Goal: Task Accomplishment & Management: Manage account settings

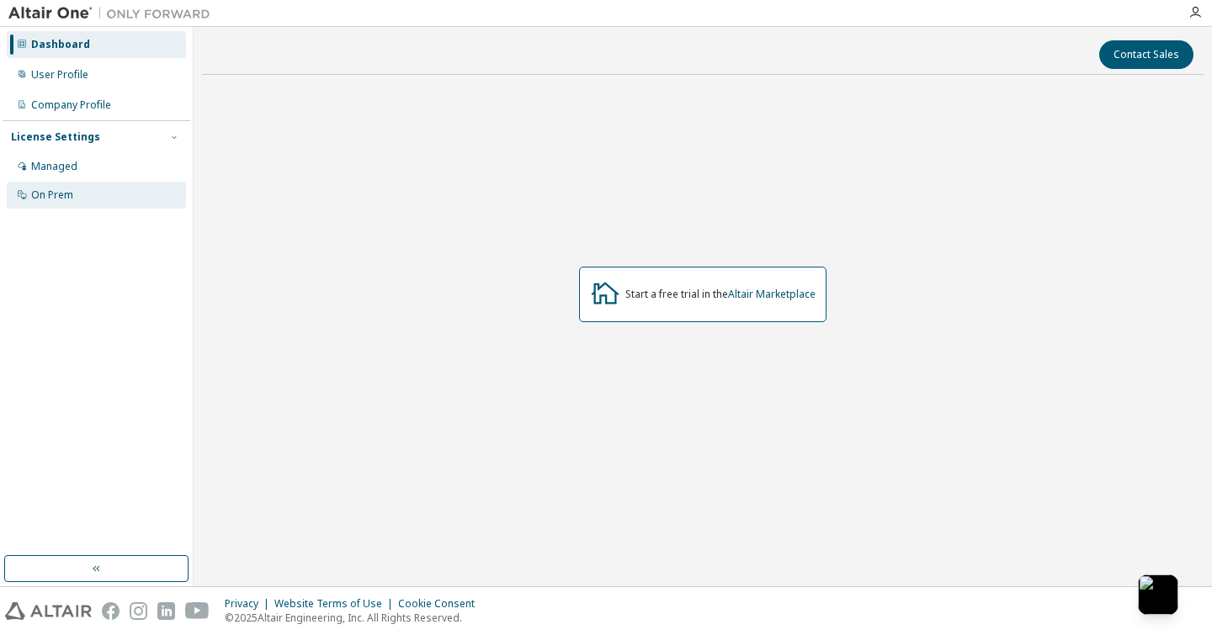
click at [61, 199] on div "On Prem" at bounding box center [52, 194] width 42 height 13
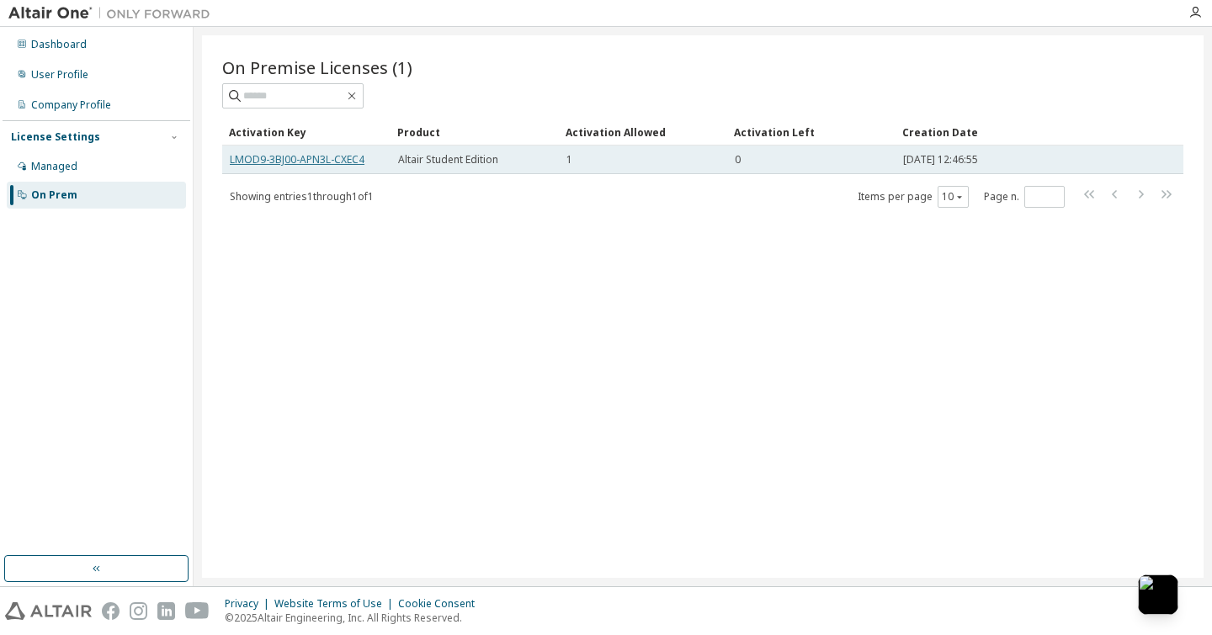
click at [337, 156] on link "LMOD9-3BJ00-APN3L-CXEC4" at bounding box center [297, 159] width 135 height 14
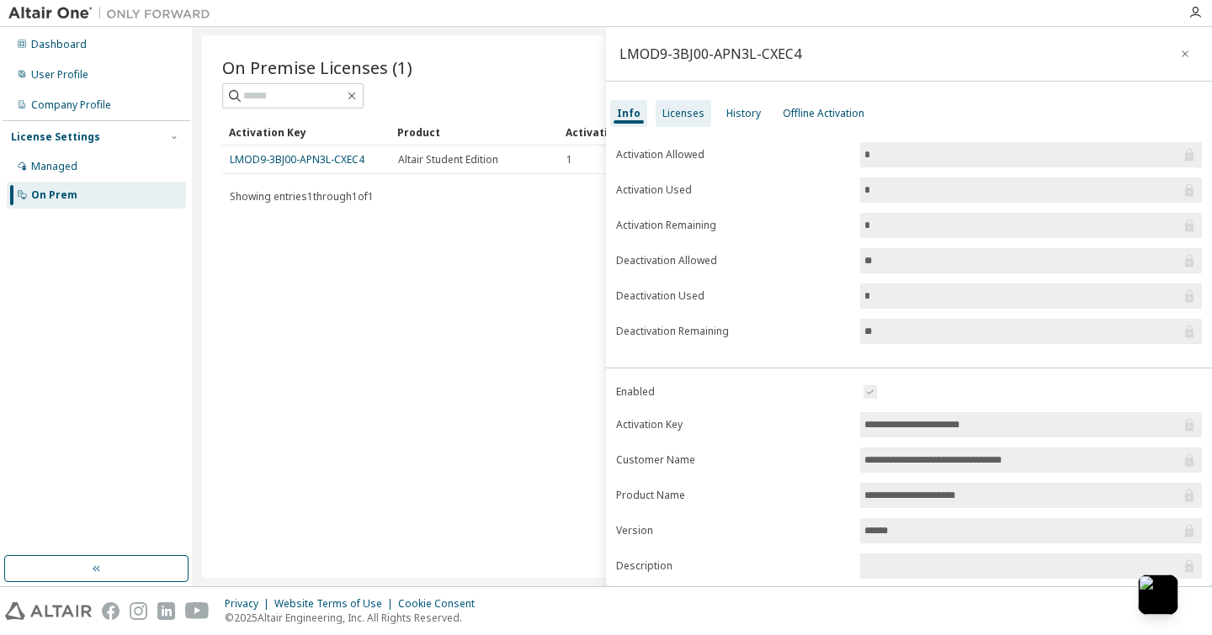
click at [673, 116] on div "Licenses" at bounding box center [683, 113] width 42 height 13
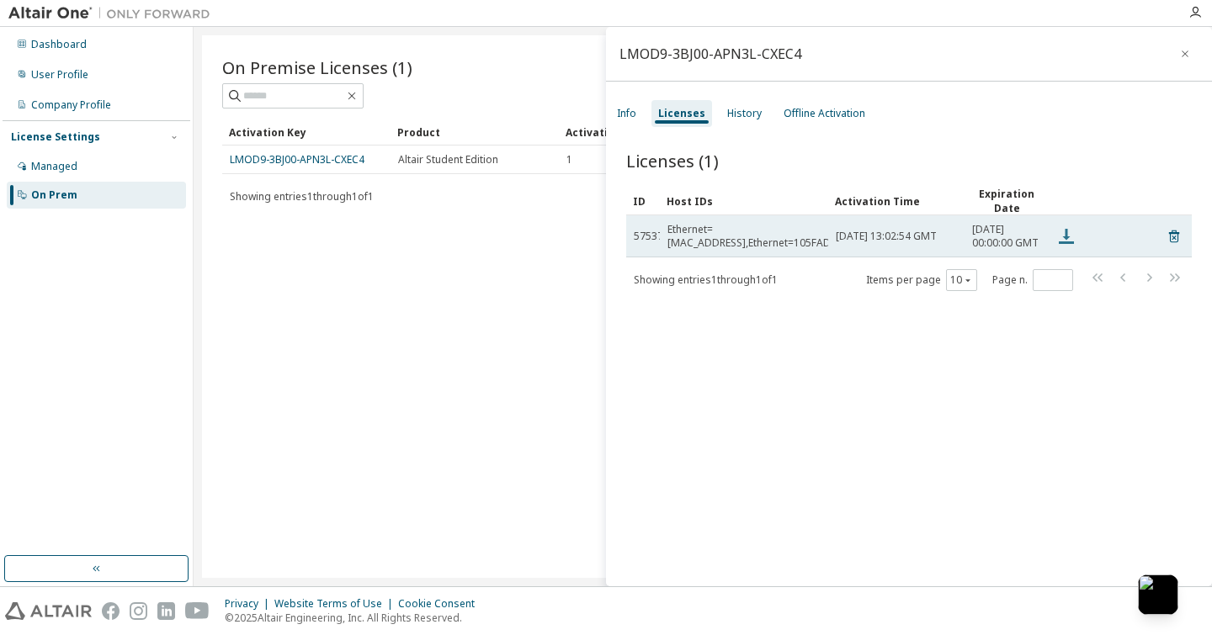
click at [1065, 242] on icon at bounding box center [1065, 236] width 15 height 15
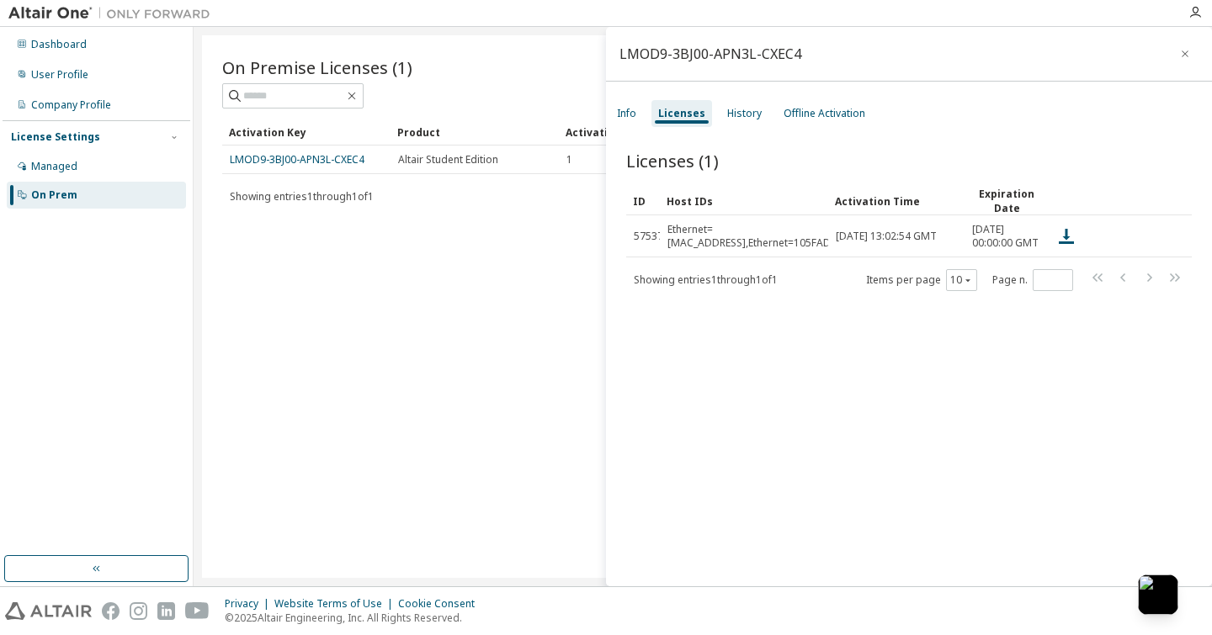
click at [761, 442] on div "Licenses (1) Clear Load Save Save As Field Operator Value Select filter Select …" at bounding box center [909, 371] width 606 height 484
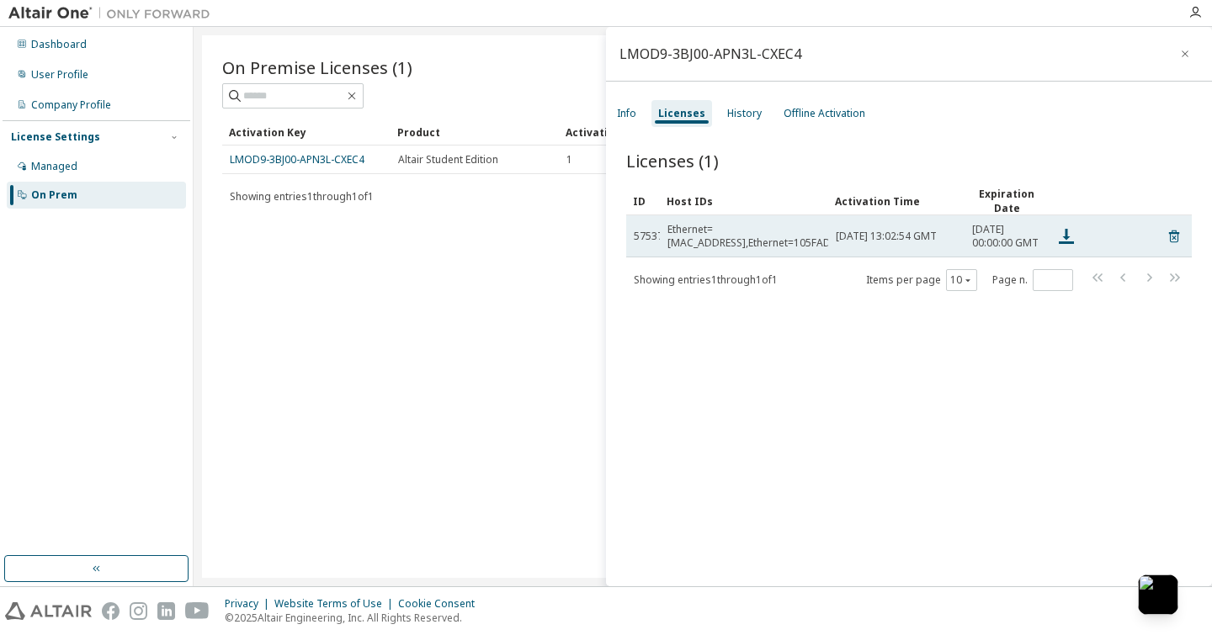
click at [707, 236] on div "Ethernet=[MAC_ADDRESS],Ethernet=105FAD9823D5,Ethernet=105FAD9823D9" at bounding box center [828, 236] width 322 height 27
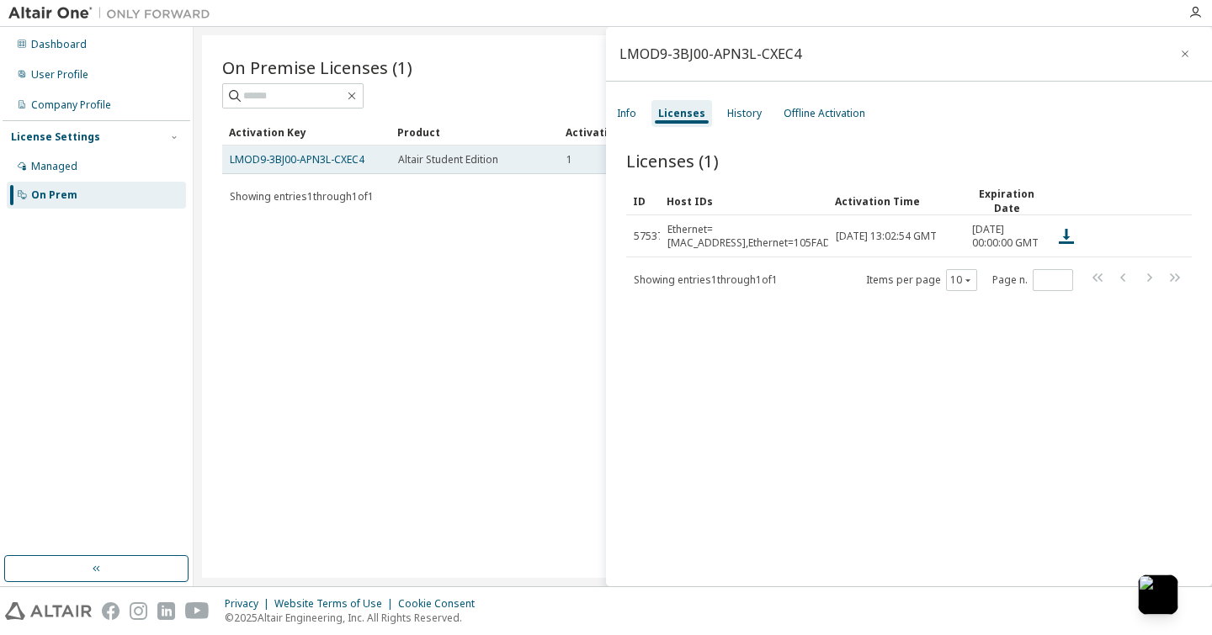
click at [409, 167] on td "Altair Student Edition" at bounding box center [474, 160] width 168 height 29
click at [244, 154] on link "LMOD9-3BJ00-APN3L-CXEC4" at bounding box center [297, 159] width 135 height 14
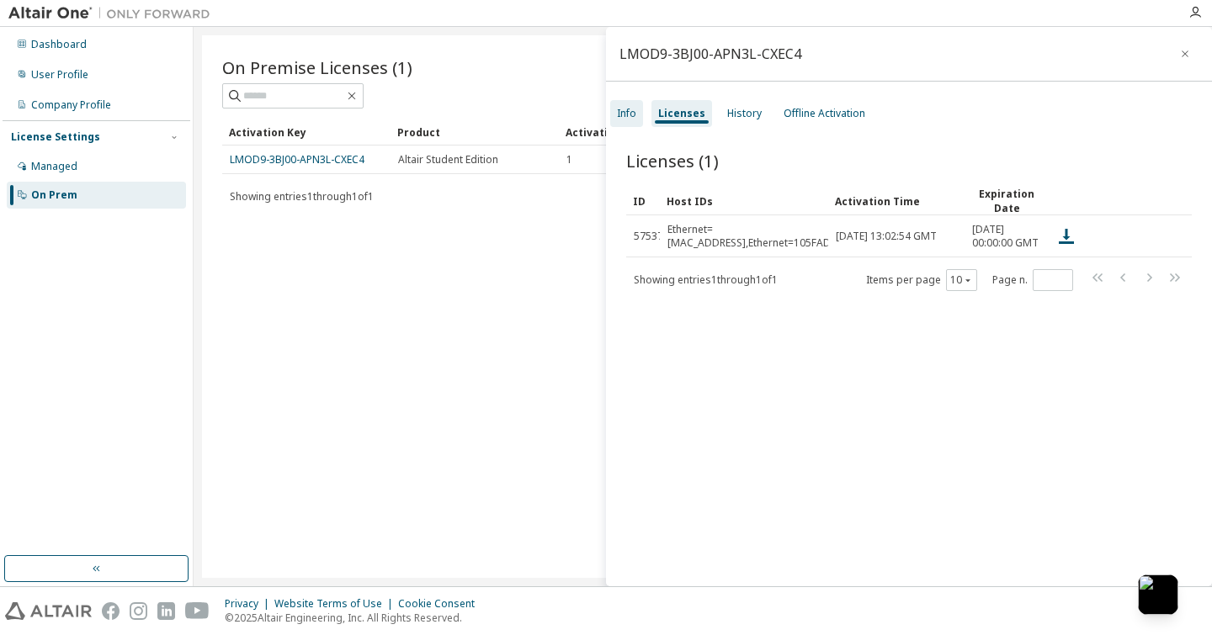
click at [636, 102] on div "Info" at bounding box center [626, 113] width 33 height 27
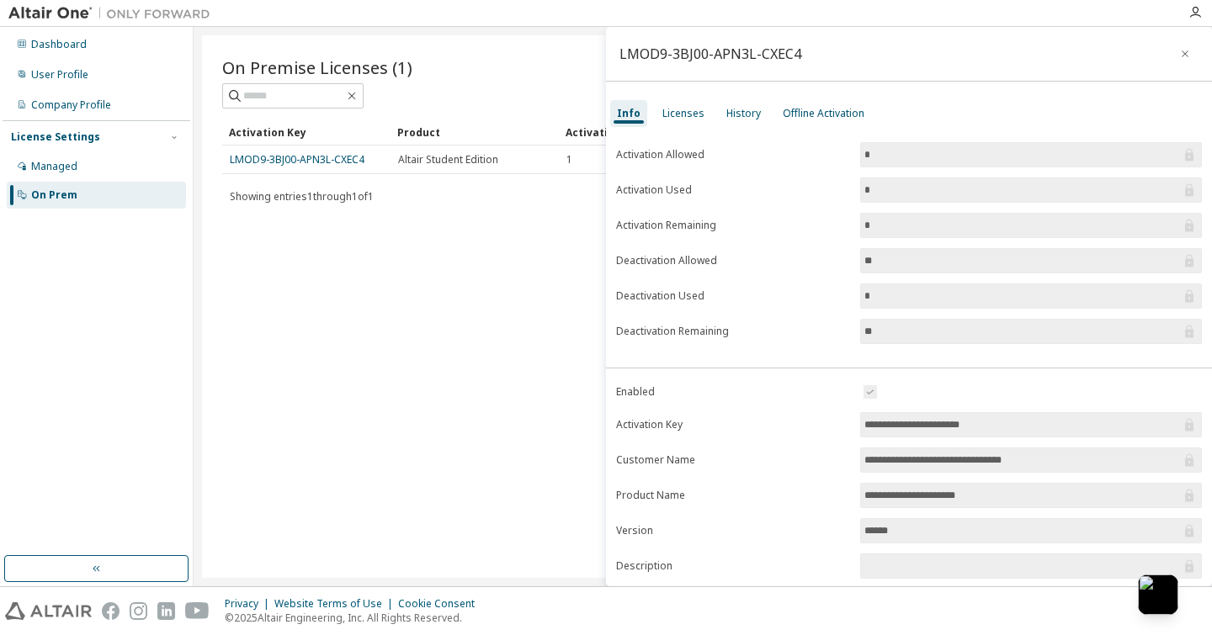
scroll to position [141, 0]
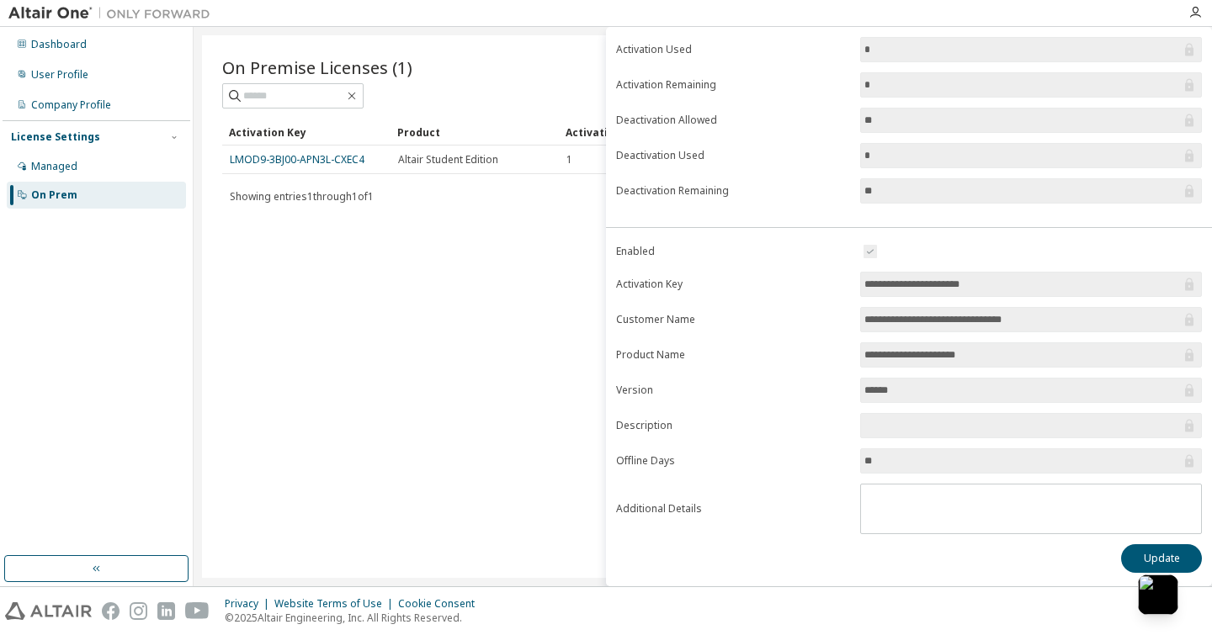
click at [942, 288] on input "**********" at bounding box center [1022, 284] width 316 height 17
click at [944, 282] on input "**********" at bounding box center [1022, 284] width 316 height 17
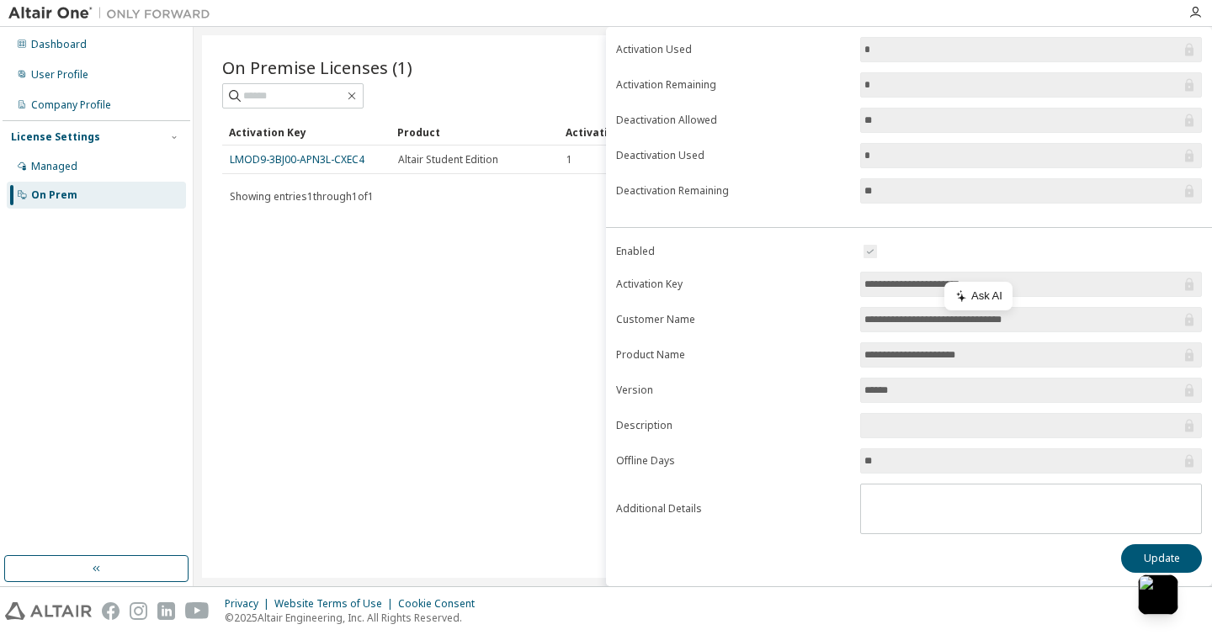
click at [944, 282] on input "**********" at bounding box center [1022, 284] width 316 height 17
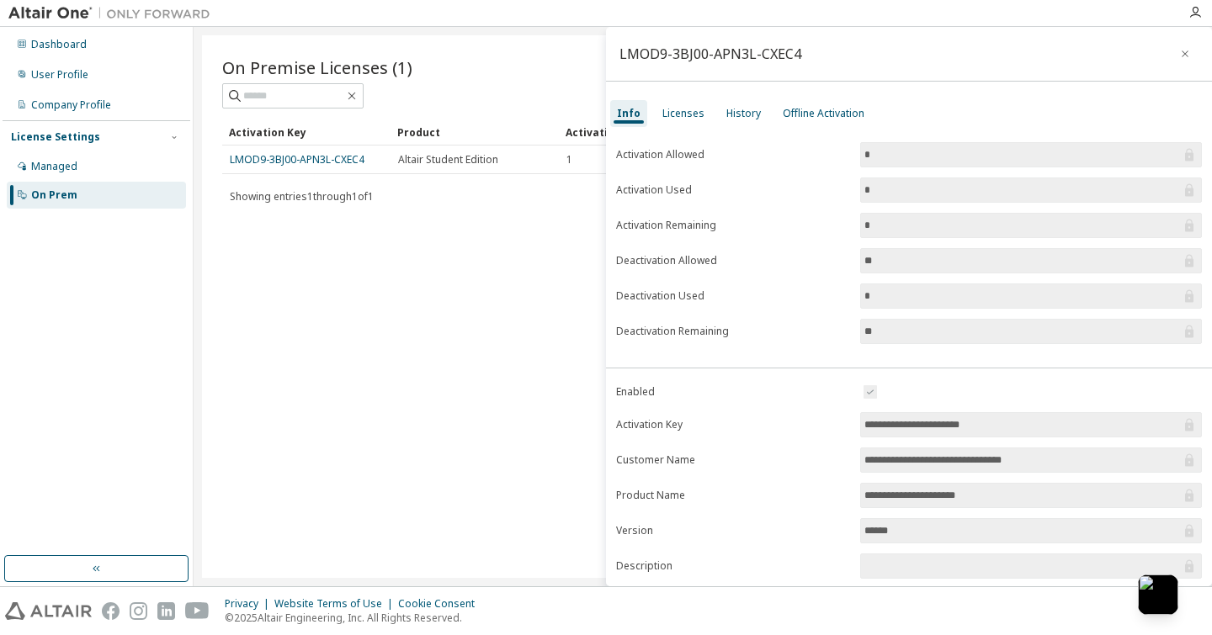
click at [814, 128] on div "Info Licenses History Offline Activation" at bounding box center [909, 113] width 606 height 30
click at [814, 117] on div "Offline Activation" at bounding box center [823, 113] width 82 height 13
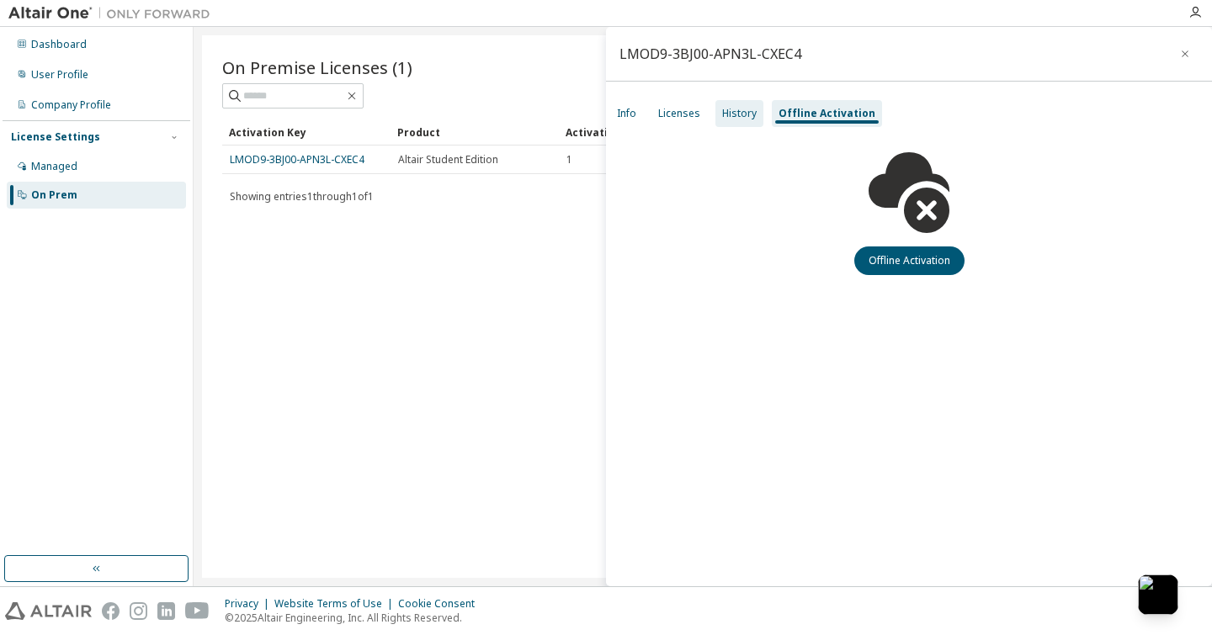
click at [724, 103] on div "History" at bounding box center [739, 113] width 48 height 27
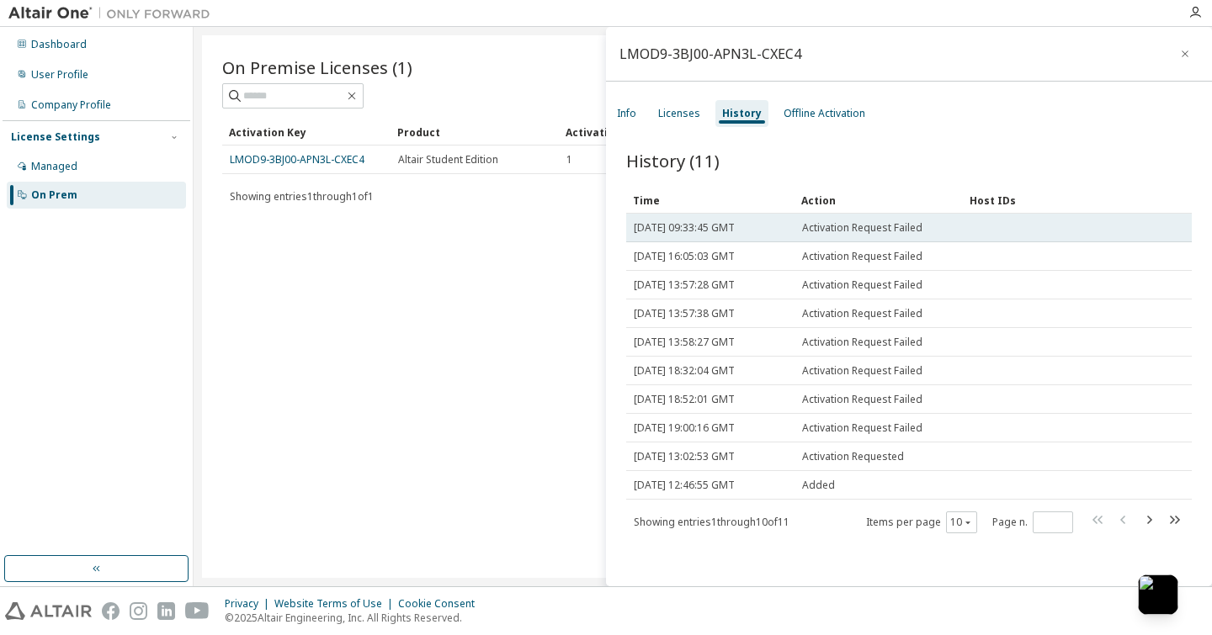
click at [851, 227] on span "Activation Request Failed" at bounding box center [862, 227] width 120 height 13
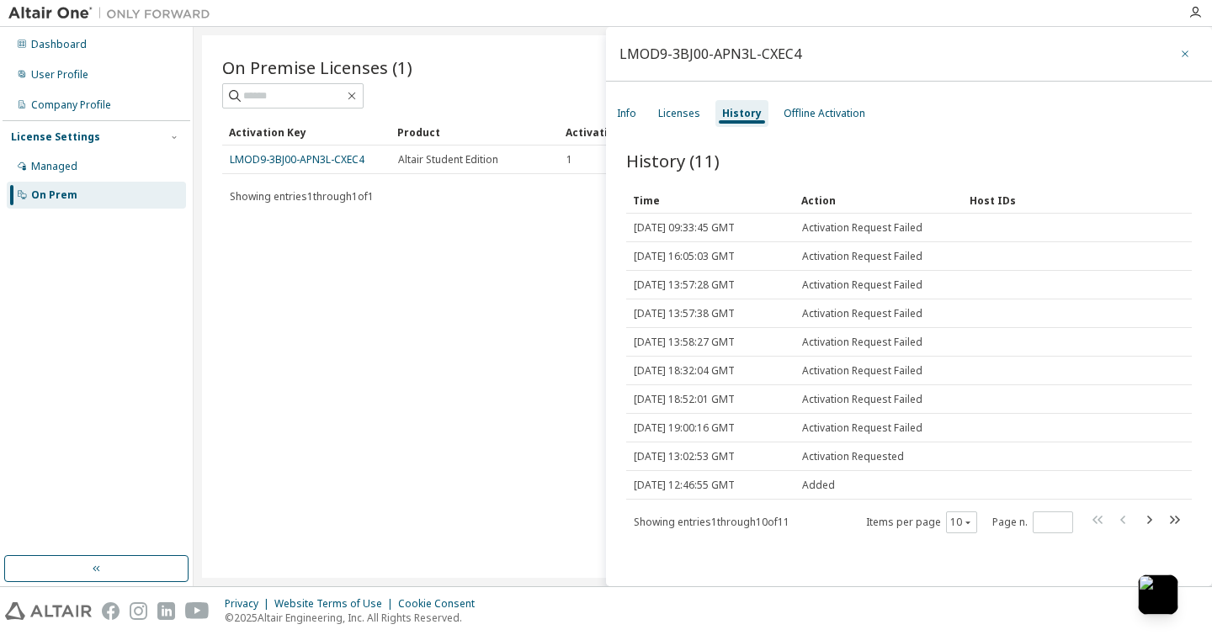
click at [1179, 48] on icon "button" at bounding box center [1185, 53] width 12 height 13
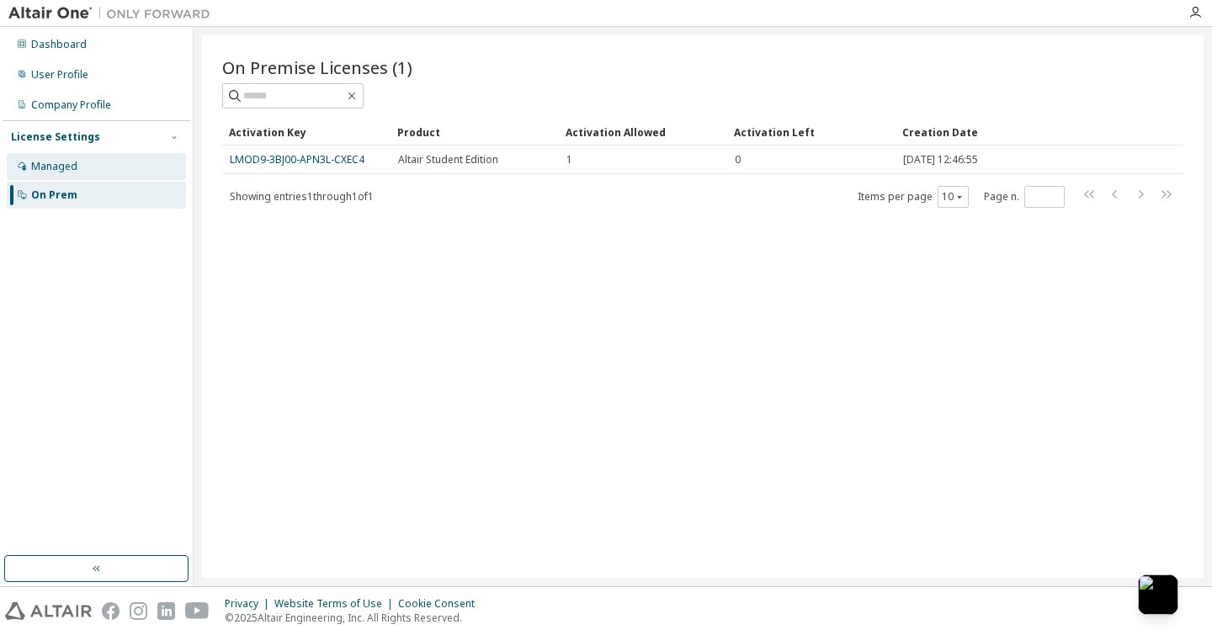
click at [86, 157] on div "Managed" at bounding box center [96, 166] width 179 height 27
